Goal: Information Seeking & Learning: Learn about a topic

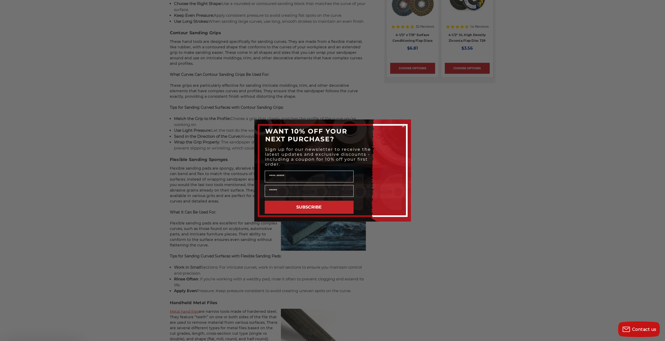
scroll to position [732, 0]
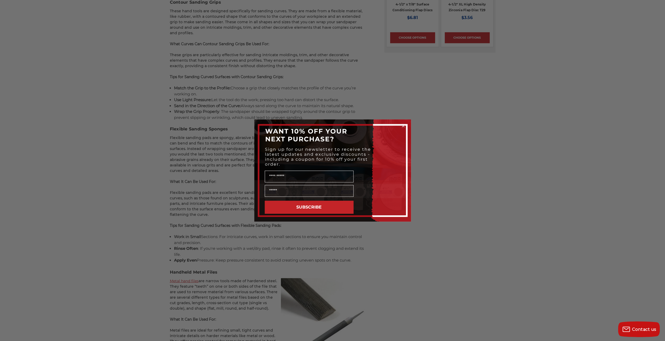
click at [402, 125] on circle "Close dialog" at bounding box center [403, 126] width 5 height 5
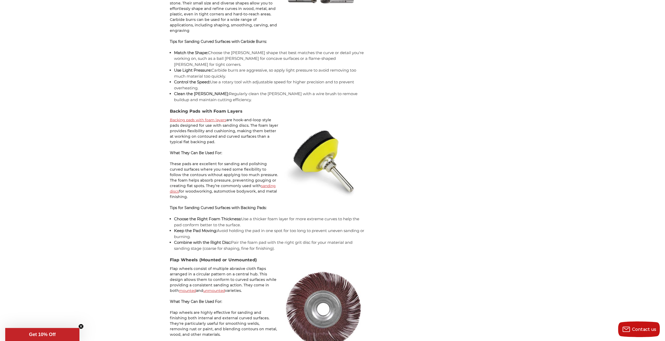
scroll to position [1908, 0]
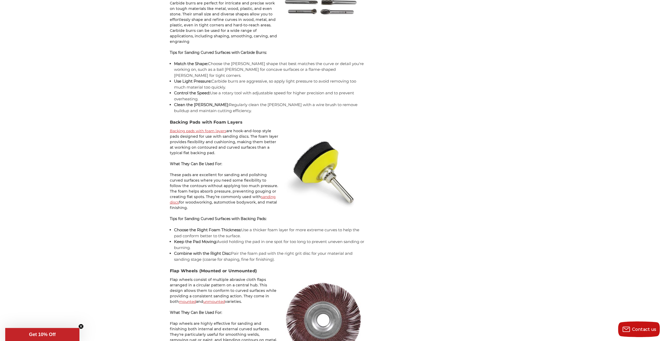
click at [209, 129] on link "Backing pads with foam layers" at bounding box center [198, 131] width 56 height 5
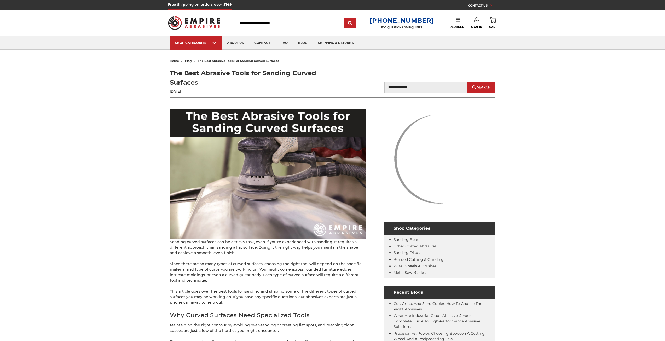
scroll to position [1908, 0]
